Goal: Find specific page/section: Find specific page/section

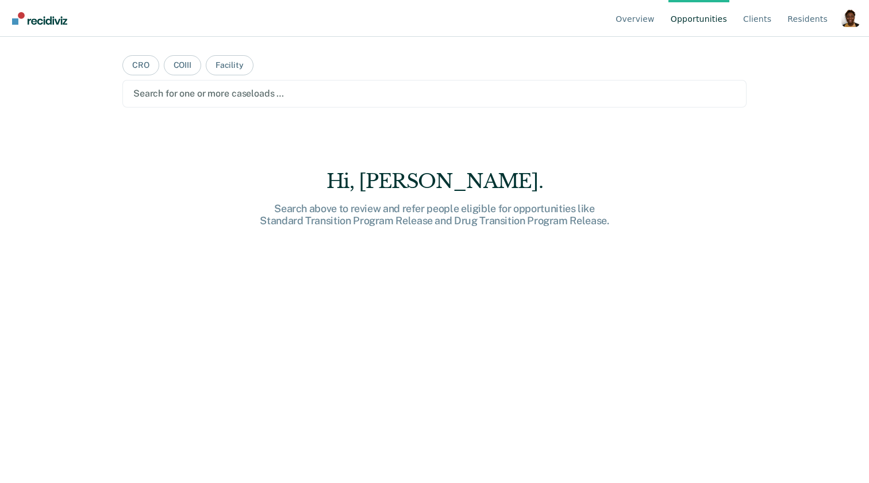
click at [853, 28] on div "Profile How it works Log Out" at bounding box center [850, 20] width 18 height 22
click at [853, 17] on div "Profile dropdown button" at bounding box center [850, 18] width 18 height 18
click at [791, 54] on link "Profile" at bounding box center [804, 54] width 74 height 10
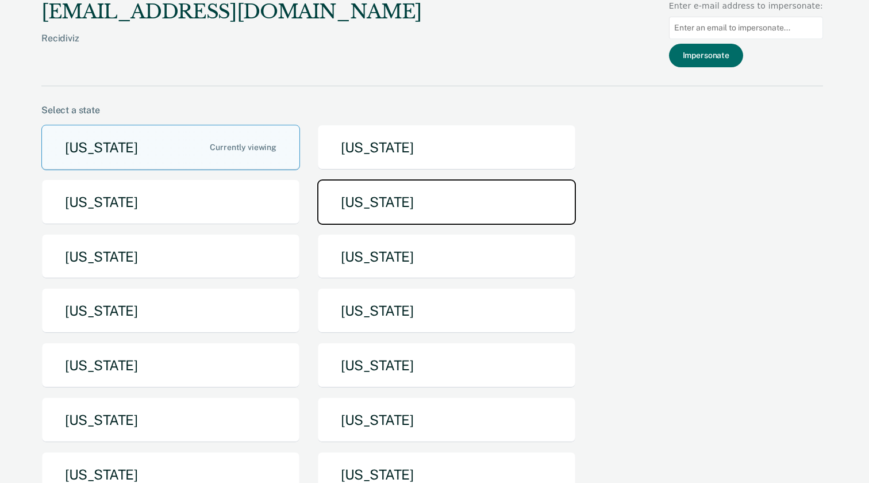
click at [386, 213] on button "[US_STATE]" at bounding box center [446, 201] width 259 height 45
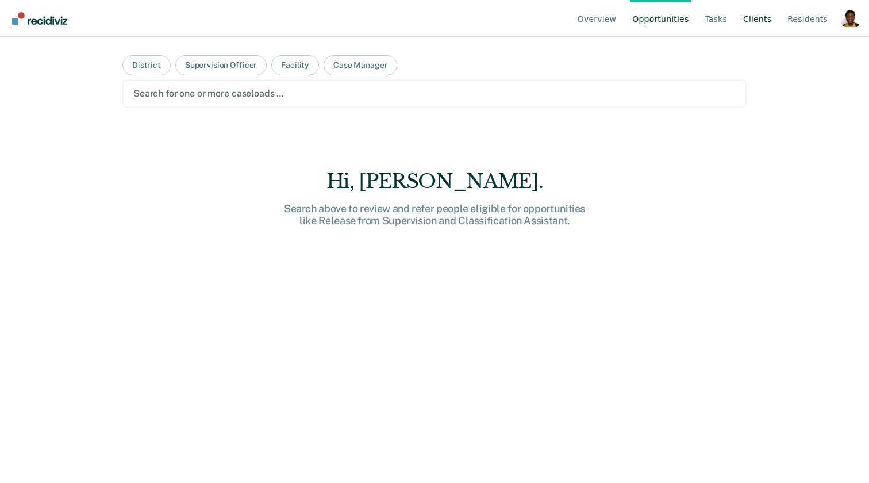
click at [754, 18] on link "Client s" at bounding box center [757, 18] width 33 height 37
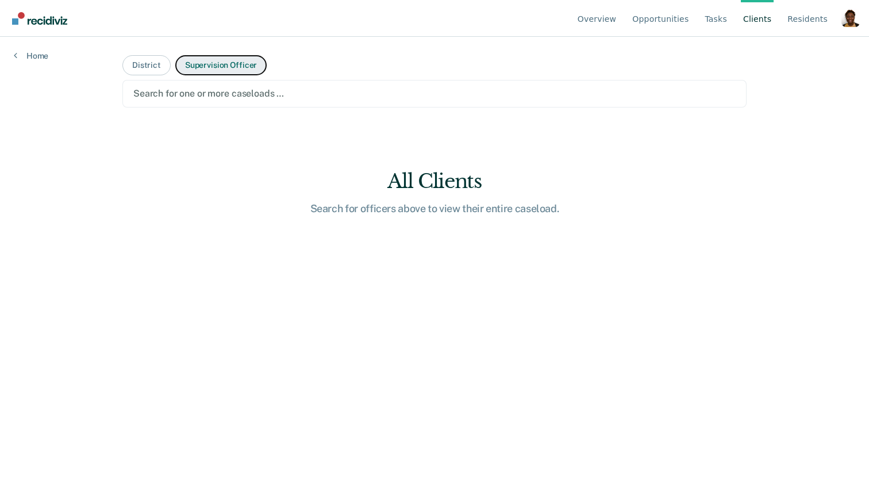
click at [213, 70] on button "Supervision Officer" at bounding box center [220, 65] width 91 height 20
click at [213, 97] on div at bounding box center [434, 93] width 602 height 13
